Goal: Transaction & Acquisition: Subscribe to service/newsletter

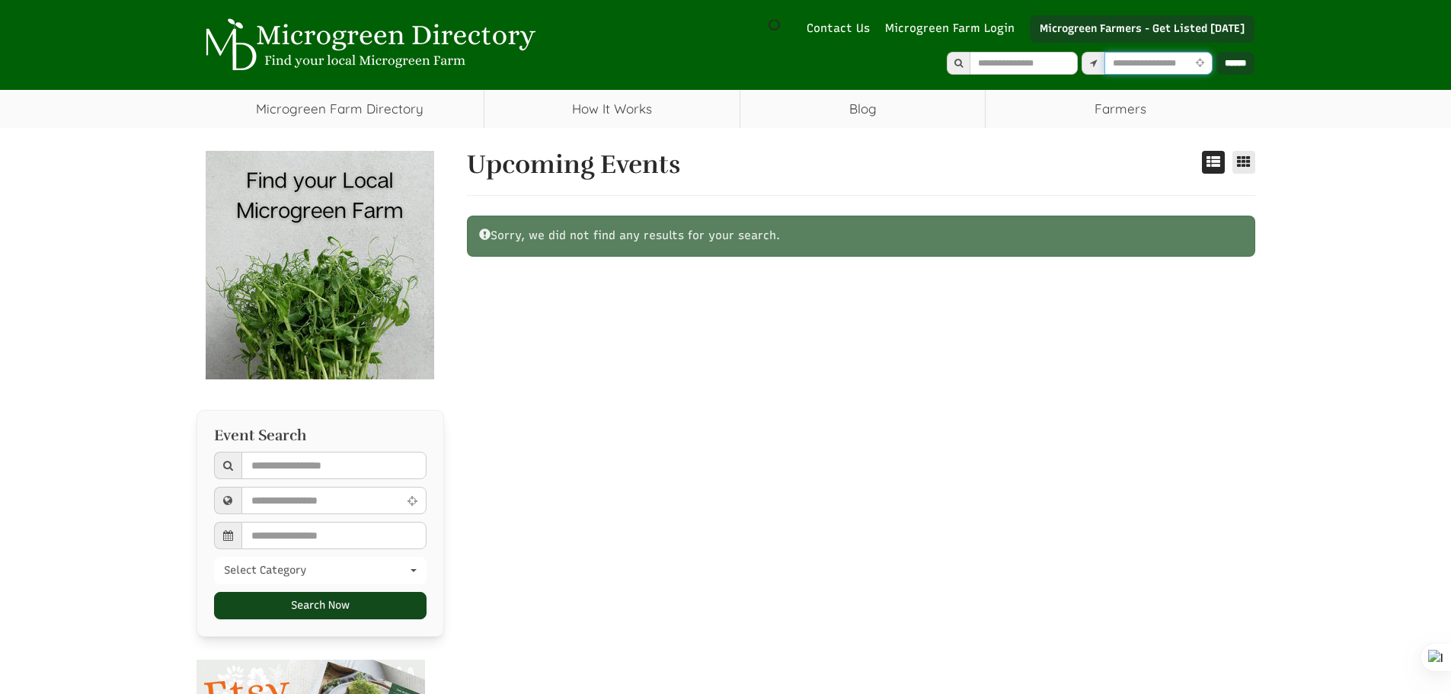
click at [1125, 66] on input "text" at bounding box center [1158, 63] width 108 height 23
select select "Language Translate Widget"
click at [921, 26] on link "Microgreen Farm Login" at bounding box center [953, 29] width 137 height 16
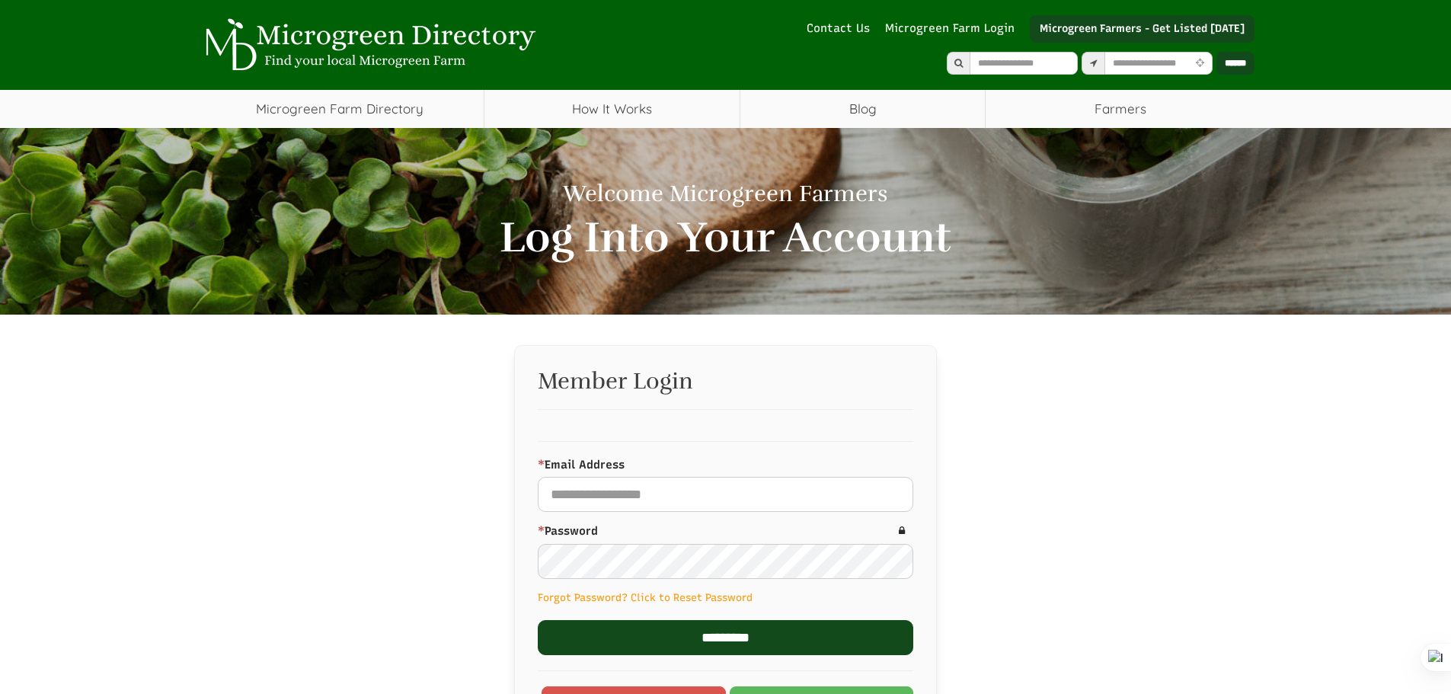
select select "Language Translate Widget"
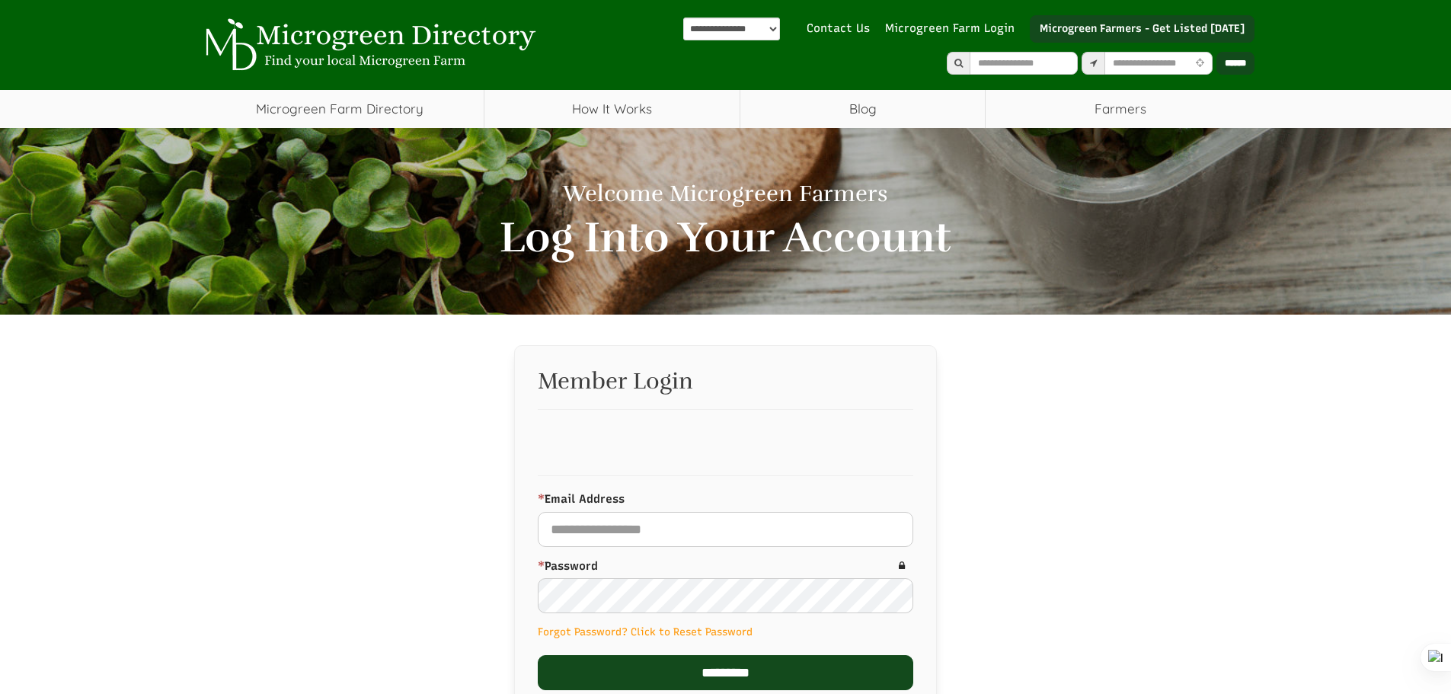
click at [728, 26] on select "**********" at bounding box center [731, 29] width 97 height 23
click at [1312, 471] on div "Welcome Microgreen Farmers Log Into Your Account Member Login * Email Address R…" at bounding box center [725, 499] width 1451 height 742
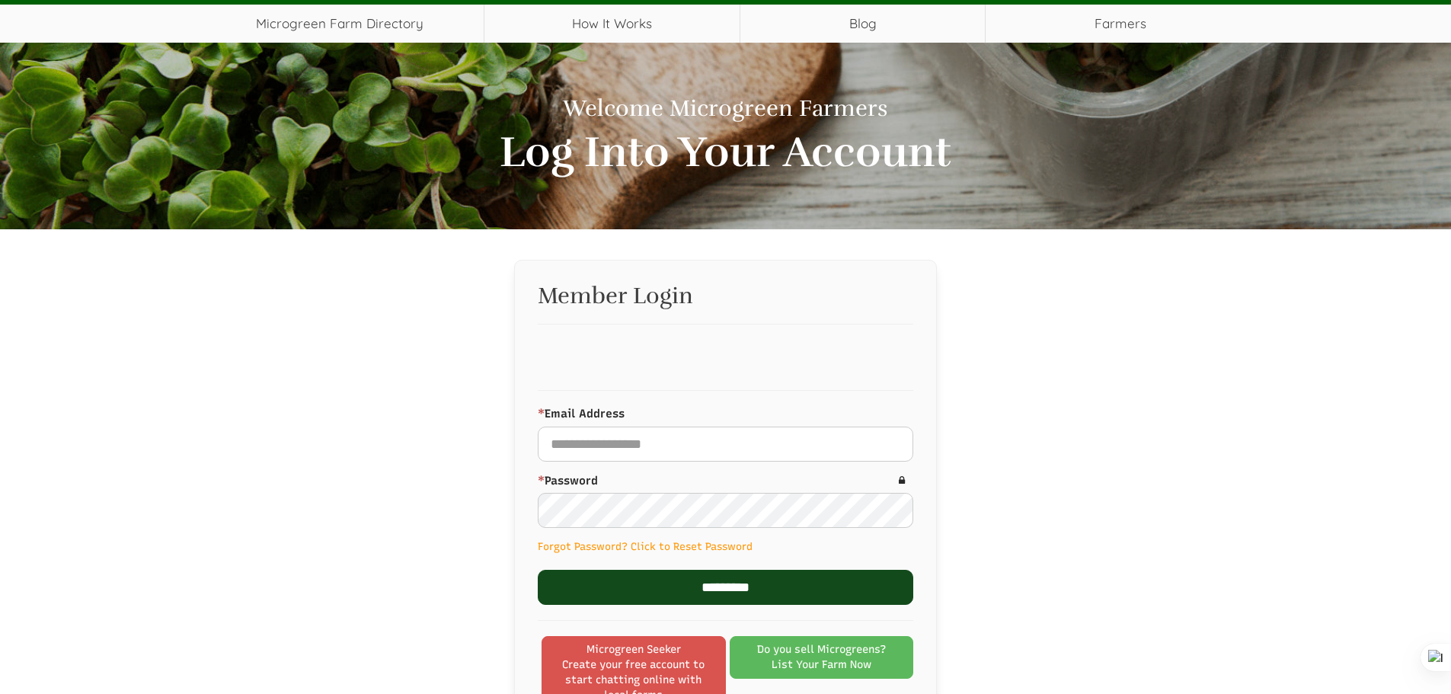
scroll to position [228, 0]
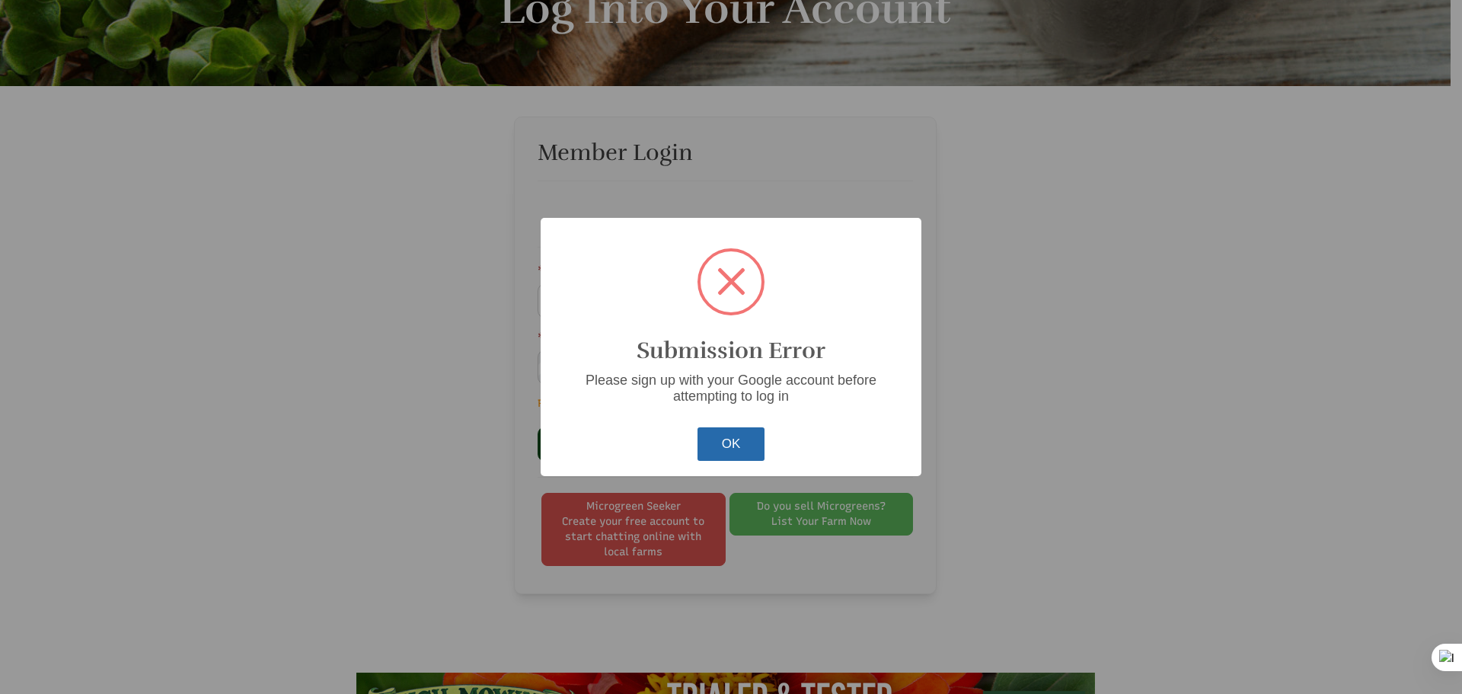
click at [740, 439] on button "OK" at bounding box center [732, 444] width 68 height 34
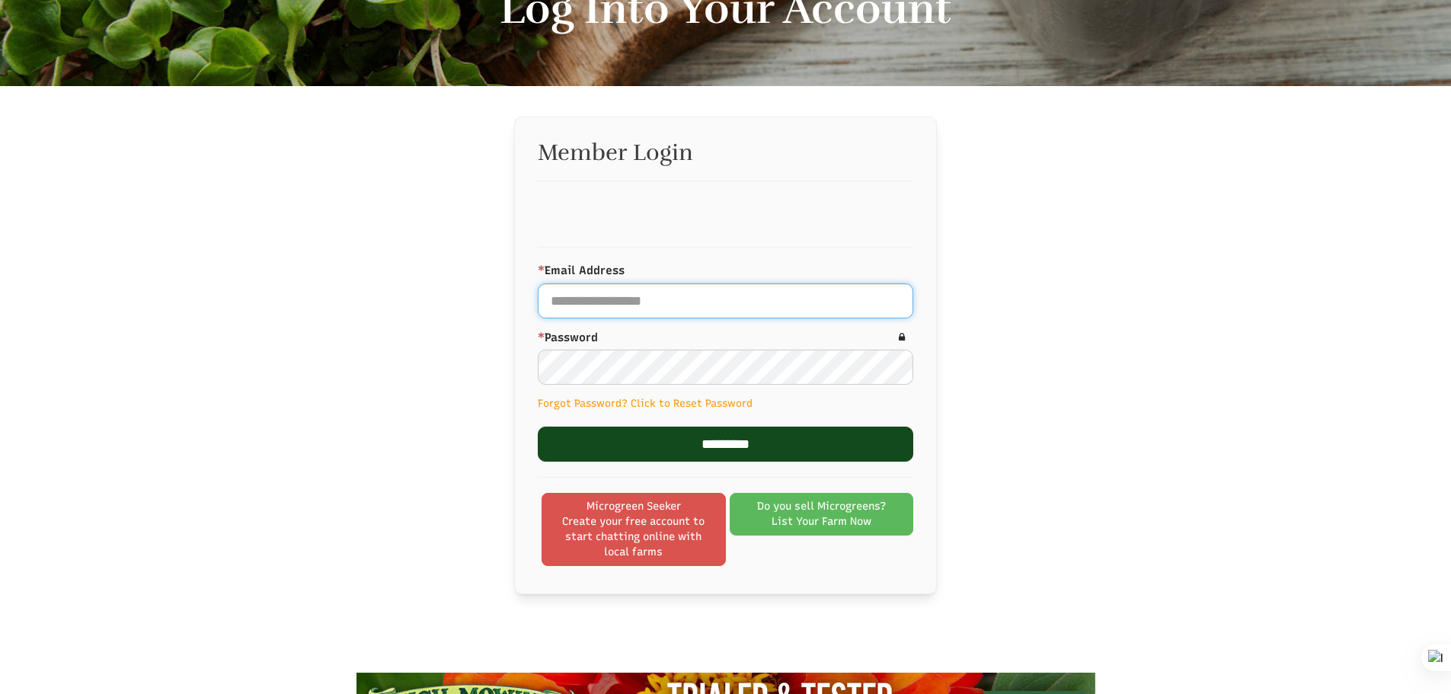
click at [663, 302] on input "* Email Address" at bounding box center [725, 300] width 375 height 35
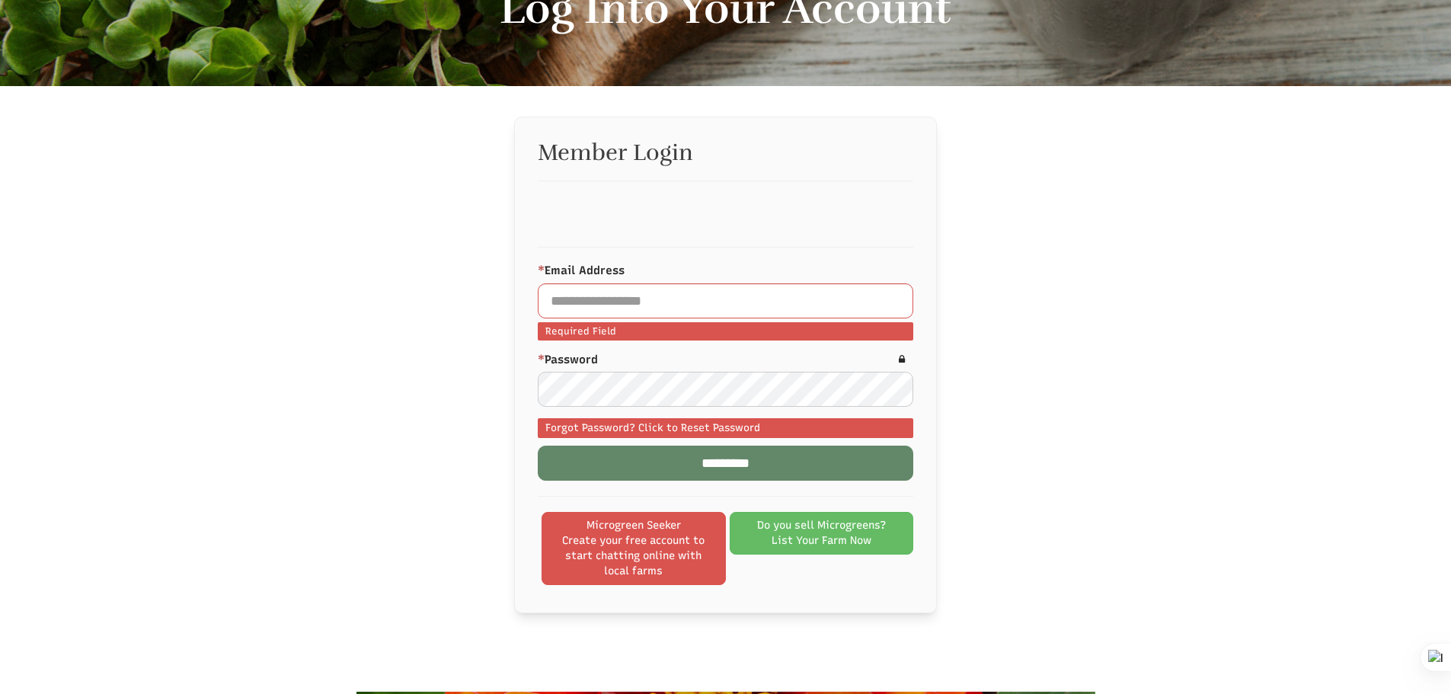
click at [832, 538] on span "List Your Farm Now" at bounding box center [822, 540] width 100 height 15
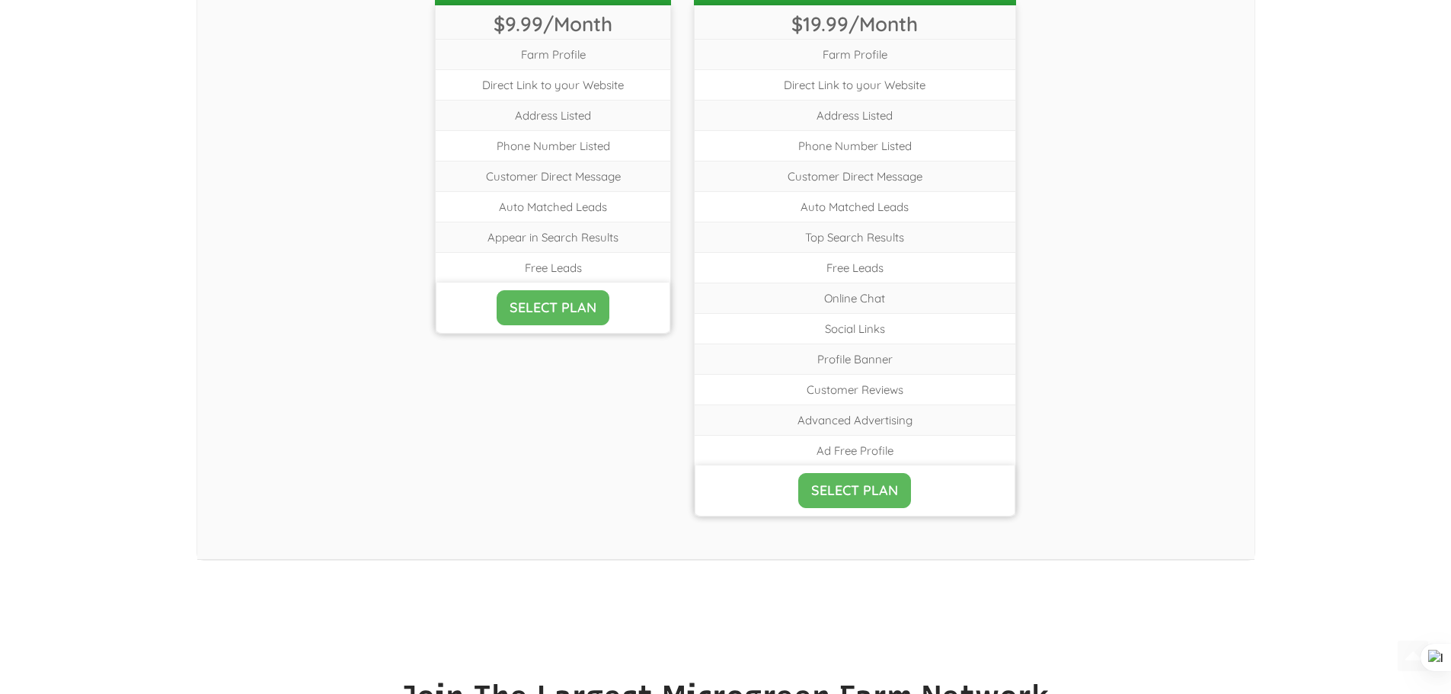
select select "Language Translate Widget"
